Goal: Information Seeking & Learning: Understand process/instructions

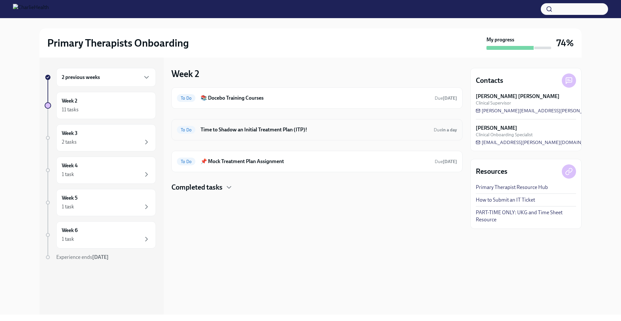
click at [283, 130] on h6 "Time to Shadow an Initial Treatment Plan (ITP)!" at bounding box center [314, 129] width 228 height 7
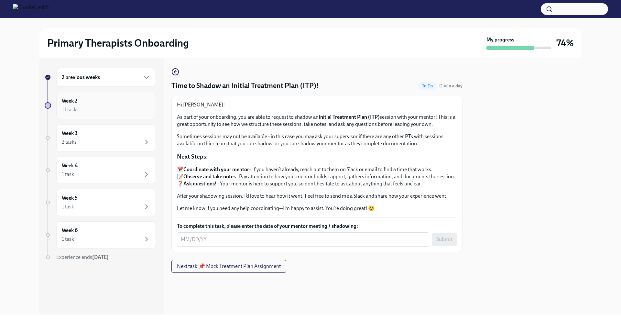
click at [131, 103] on div "Week 2 11 tasks" at bounding box center [106, 105] width 89 height 16
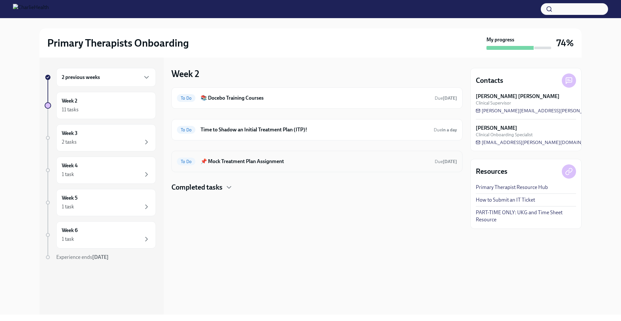
click at [306, 164] on h6 "📌 Mock Treatment Plan Assignment" at bounding box center [314, 161] width 229 height 7
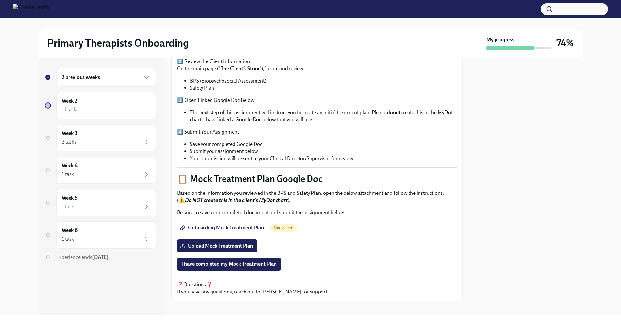
scroll to position [172, 0]
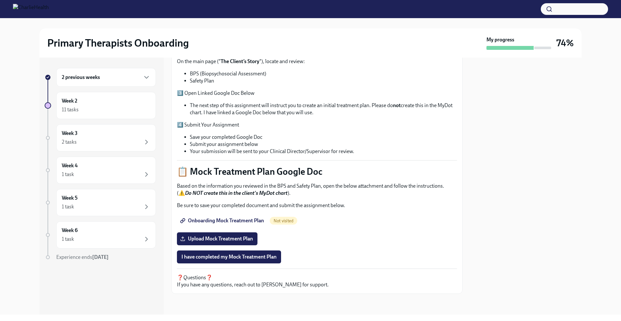
click at [230, 220] on span "Onboarding Mock Treatment Plan" at bounding box center [222, 220] width 82 height 6
